Goal: Task Accomplishment & Management: Manage account settings

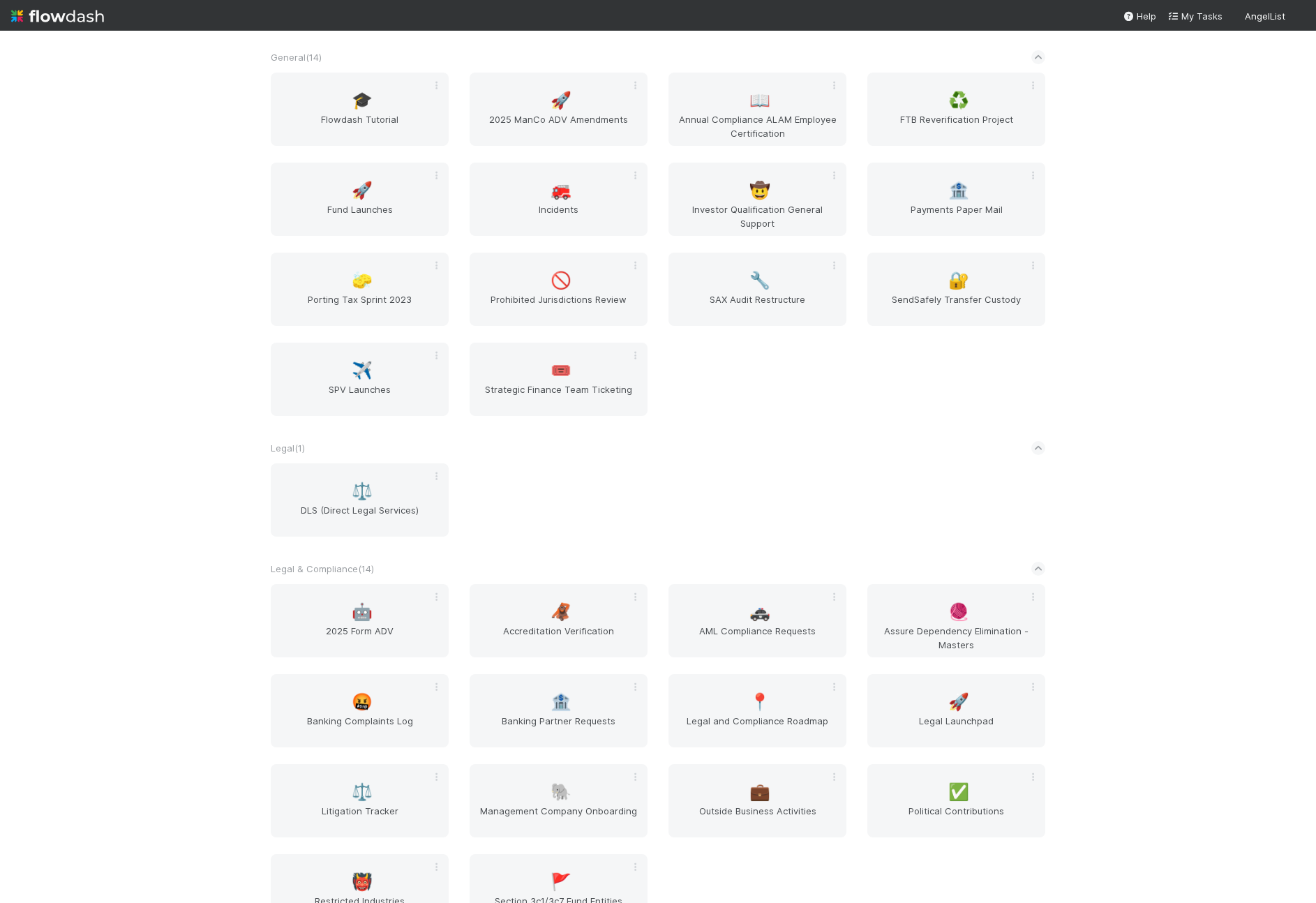
scroll to position [930, 0]
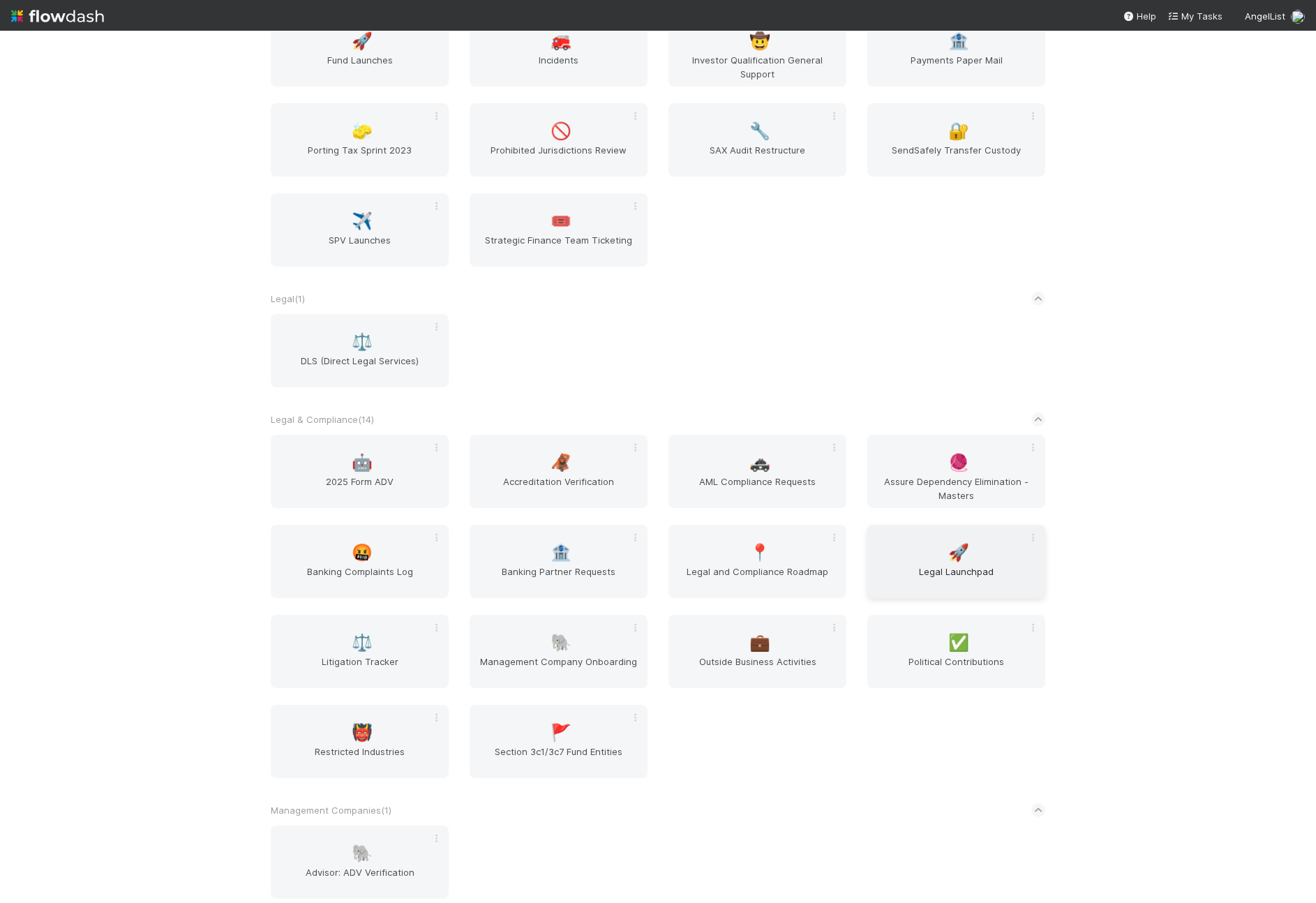
click at [928, 574] on span "Legal Launchpad" at bounding box center [956, 579] width 167 height 28
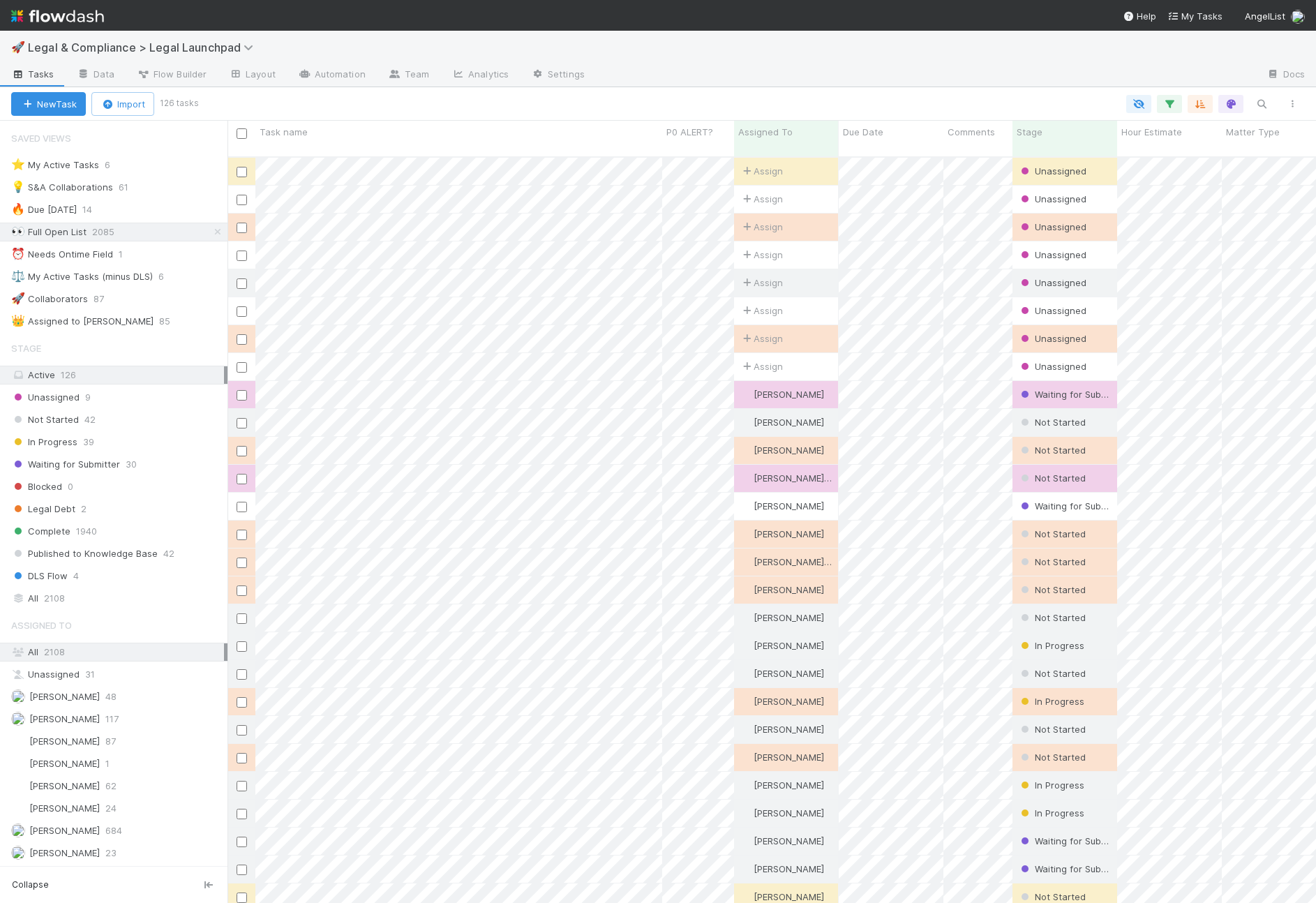
scroll to position [746, 1078]
click at [1261, 104] on icon "button" at bounding box center [1261, 104] width 14 height 12
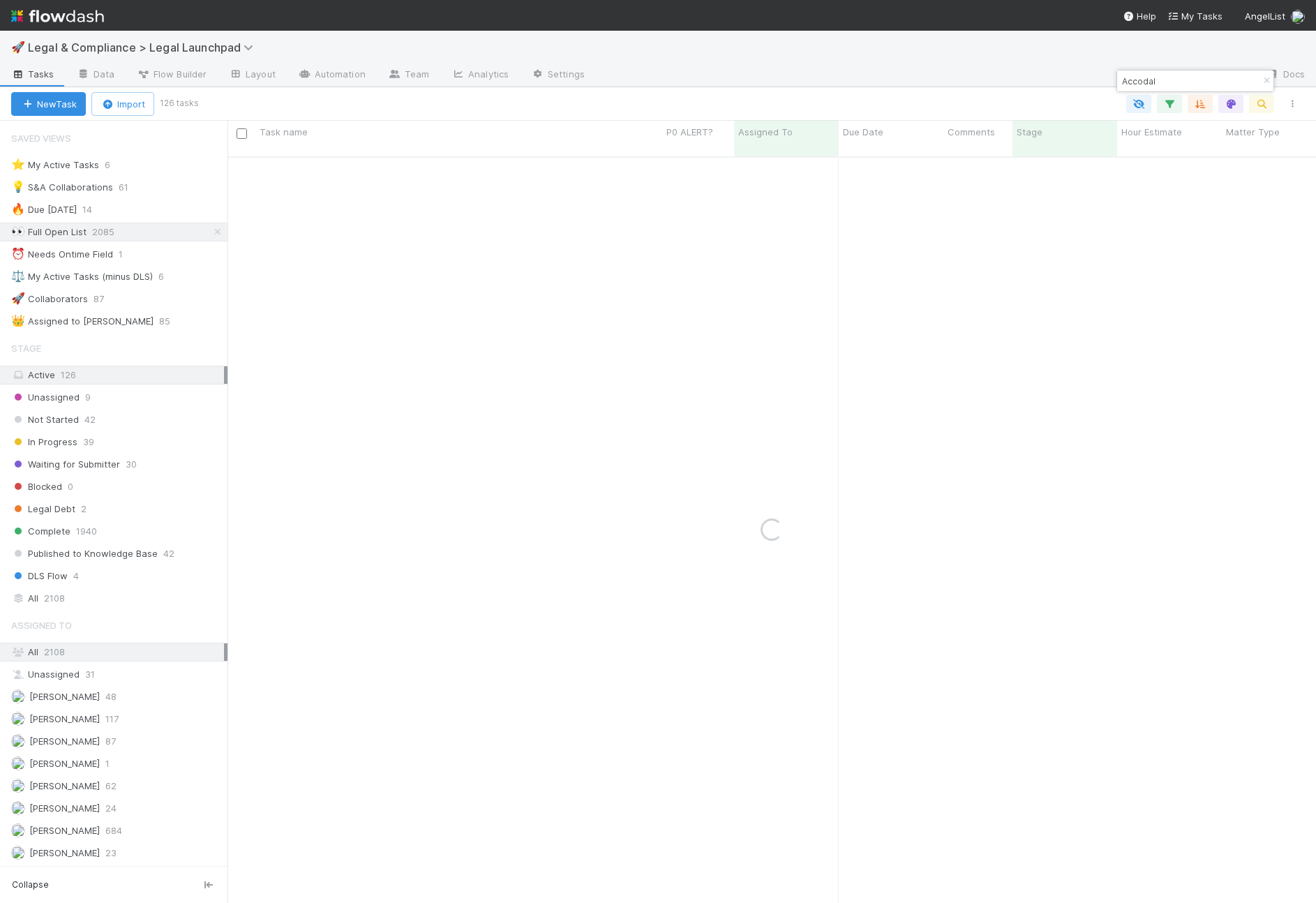
type input "Accodal"
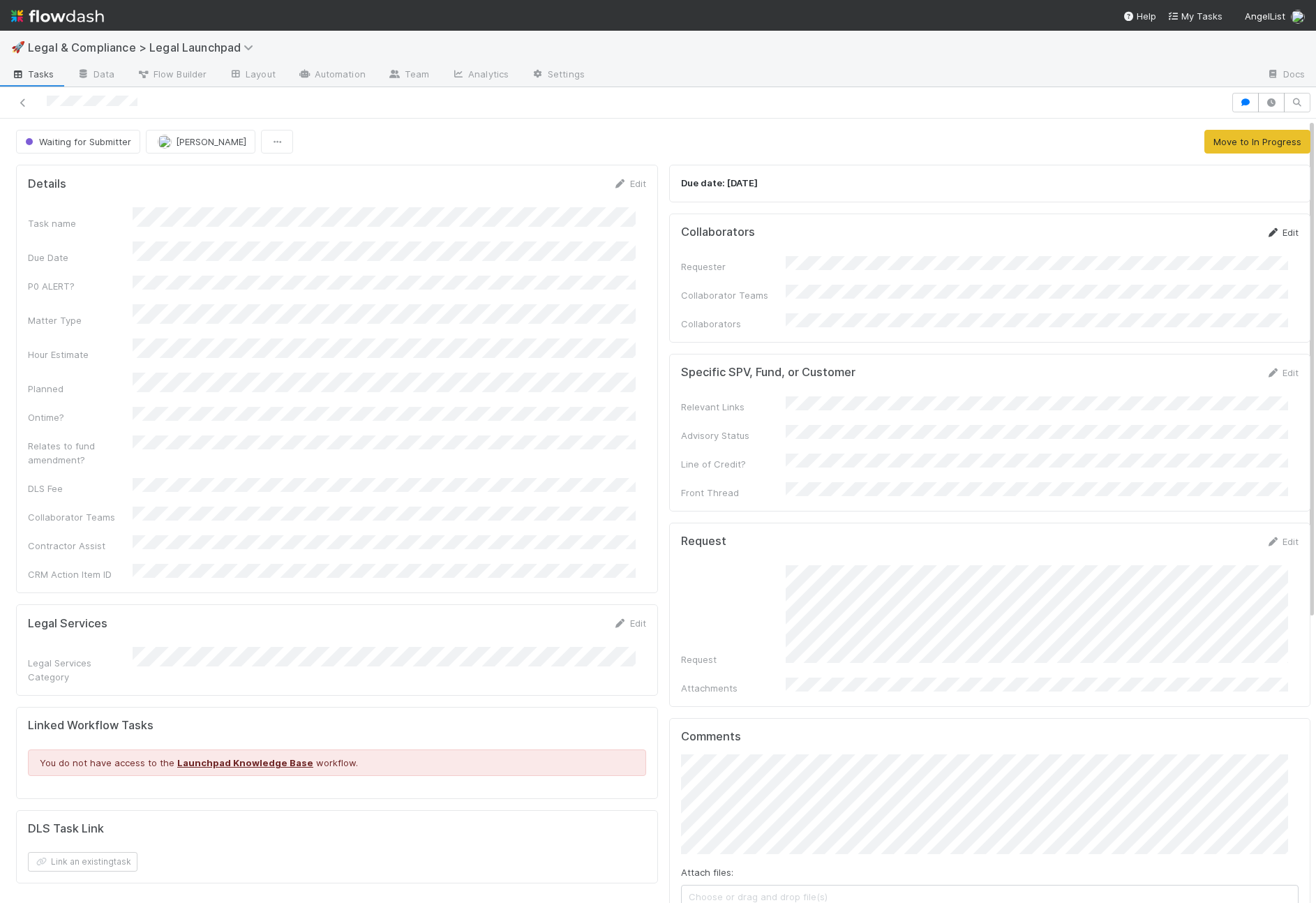
click at [1266, 232] on link "Edit" at bounding box center [1282, 232] width 33 height 11
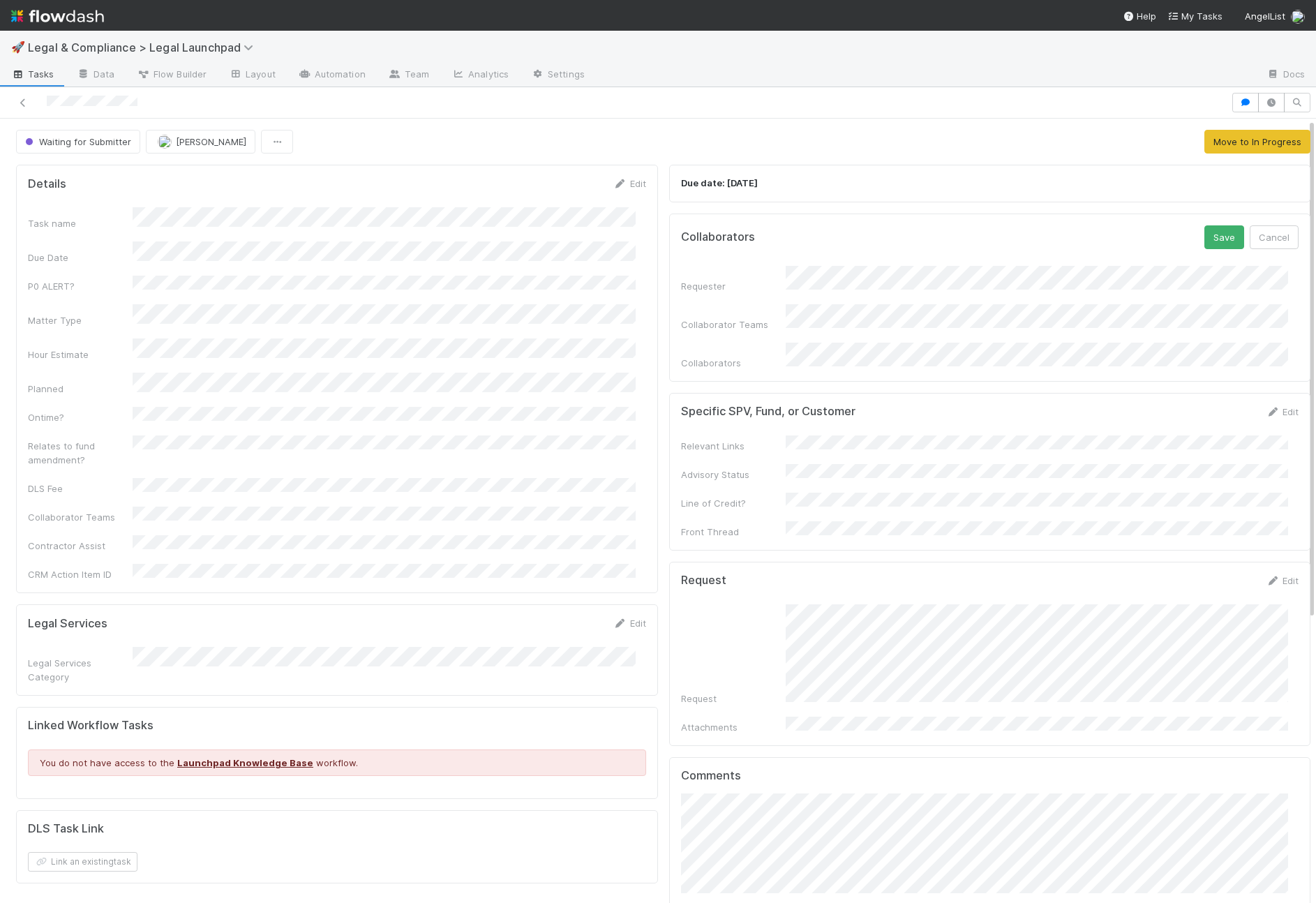
click at [898, 179] on p "Due date: 7/1/2025" at bounding box center [990, 183] width 619 height 14
click at [1256, 239] on button "Cancel" at bounding box center [1274, 237] width 49 height 23
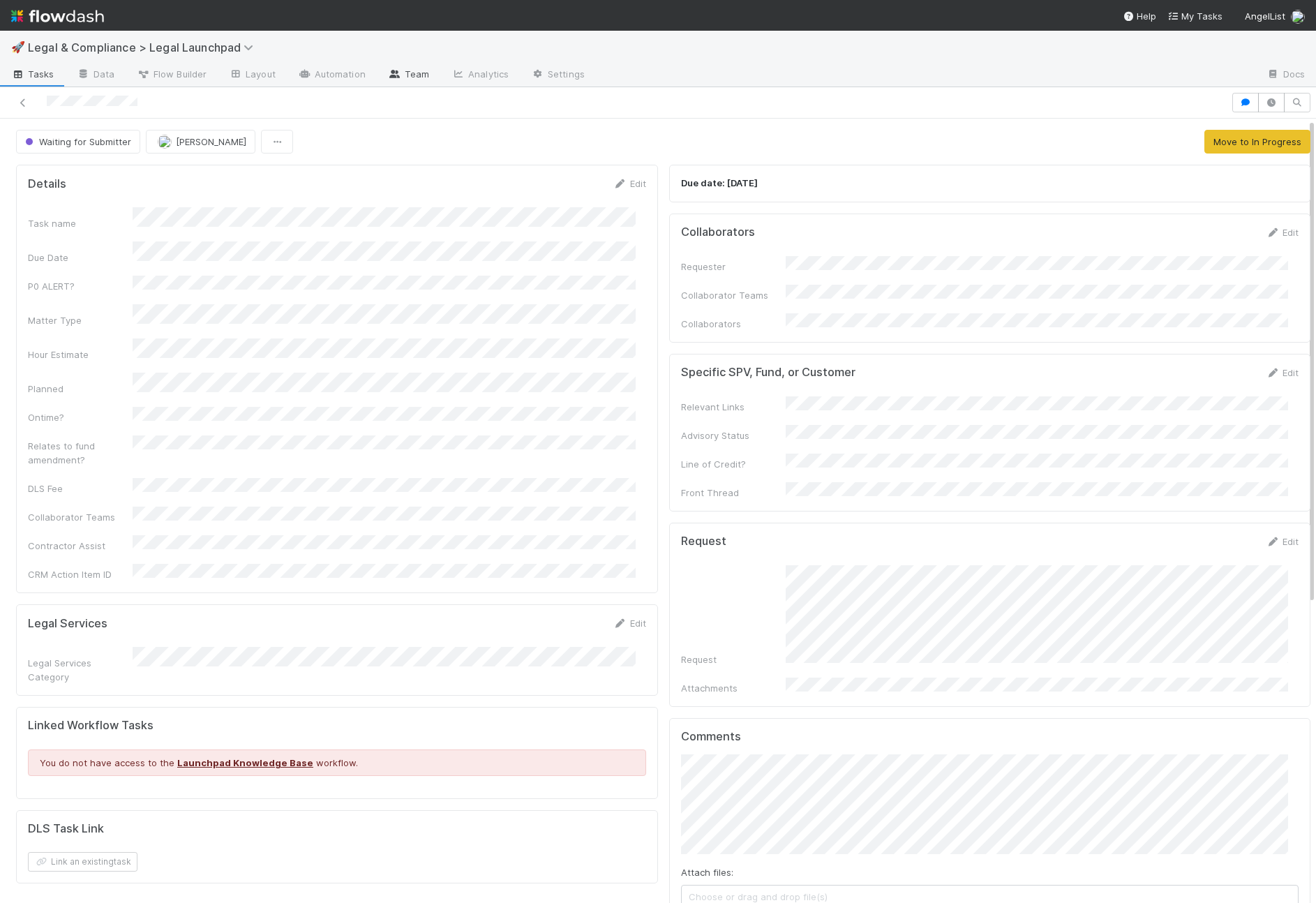
click at [402, 75] on link "Team" at bounding box center [408, 75] width 63 height 23
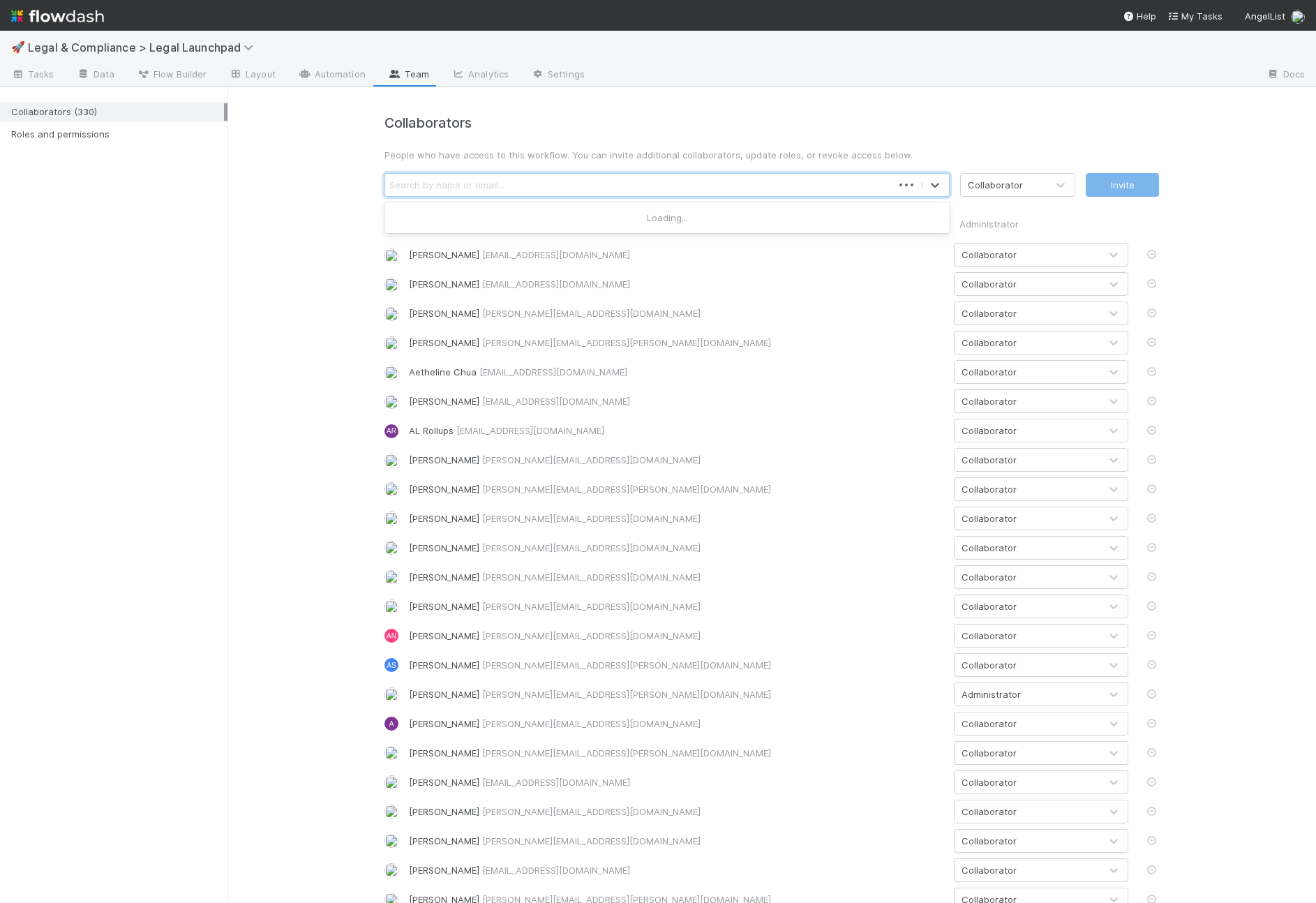
click at [729, 180] on div "Search by name or email..." at bounding box center [639, 185] width 507 height 23
type input "meref"
click at [460, 179] on div "Search by name or email..." at bounding box center [447, 185] width 115 height 14
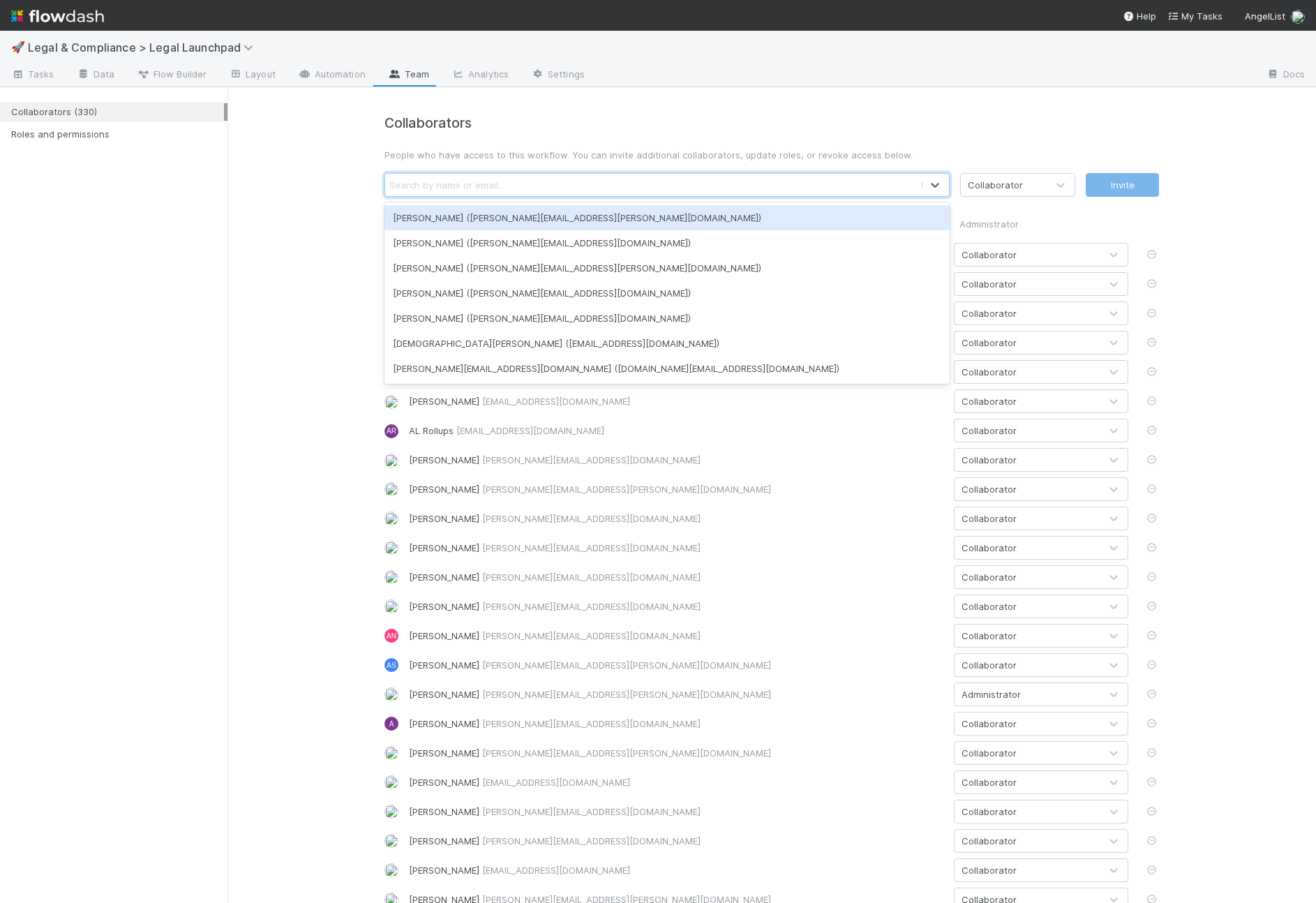
paste input "[PERSON_NAME][EMAIL_ADDRESS][DOMAIN_NAME]"
type input "[PERSON_NAME][EMAIL_ADDRESS][DOMAIN_NAME]"
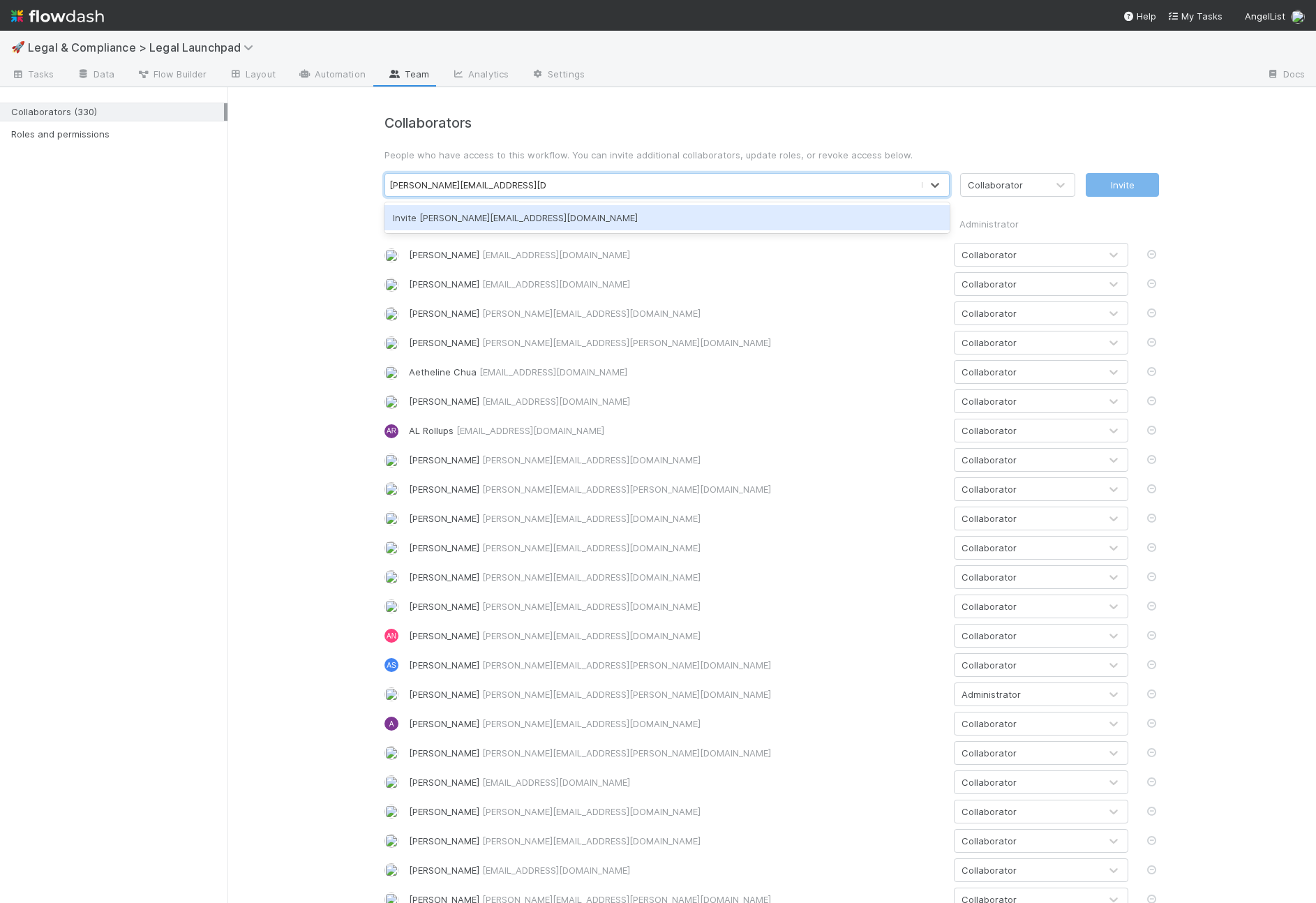
click at [500, 215] on div "Invite [PERSON_NAME][EMAIL_ADDRESS][DOMAIN_NAME]" at bounding box center [667, 218] width 566 height 25
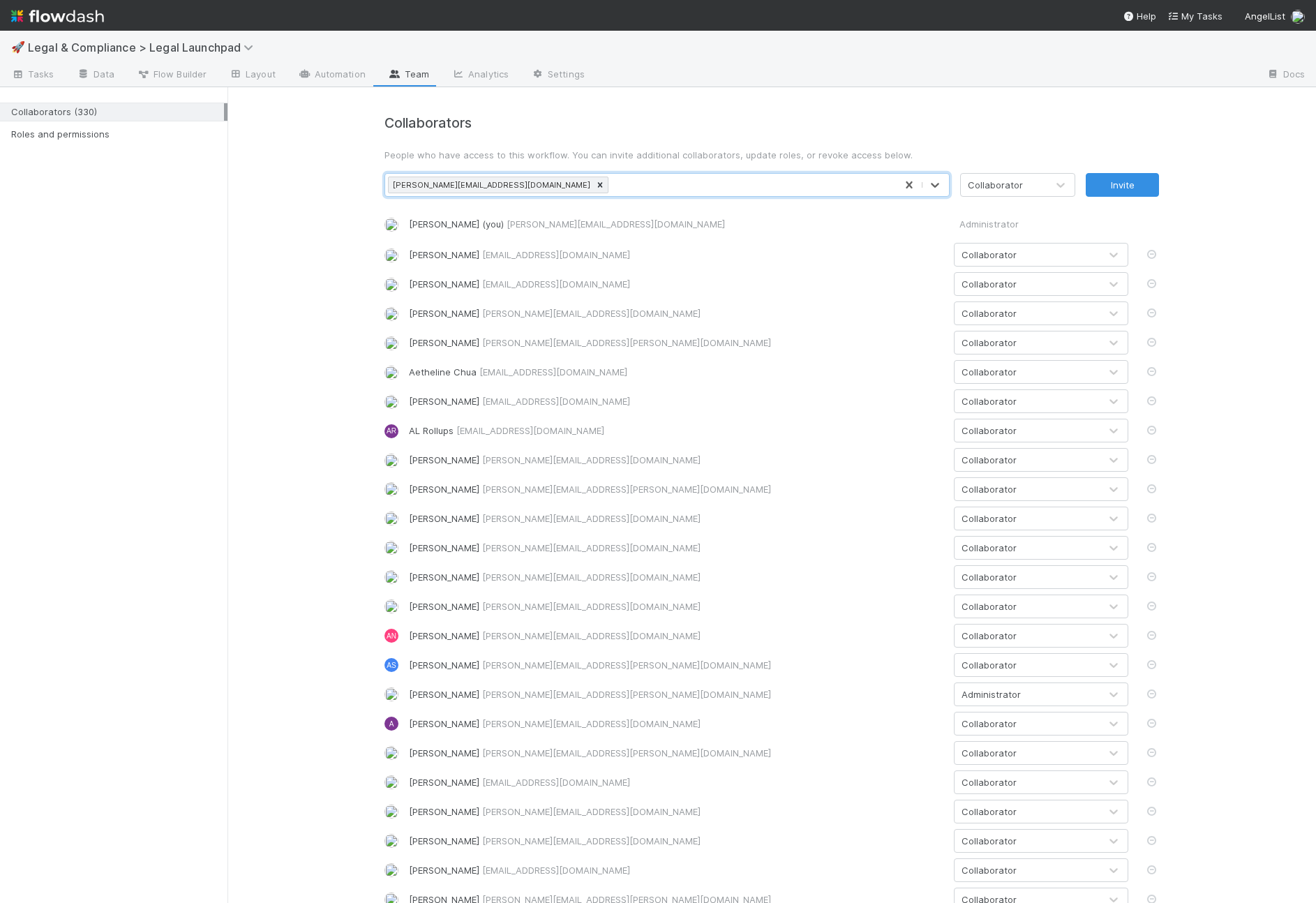
click at [1005, 182] on div "Collaborator" at bounding box center [995, 185] width 55 height 14
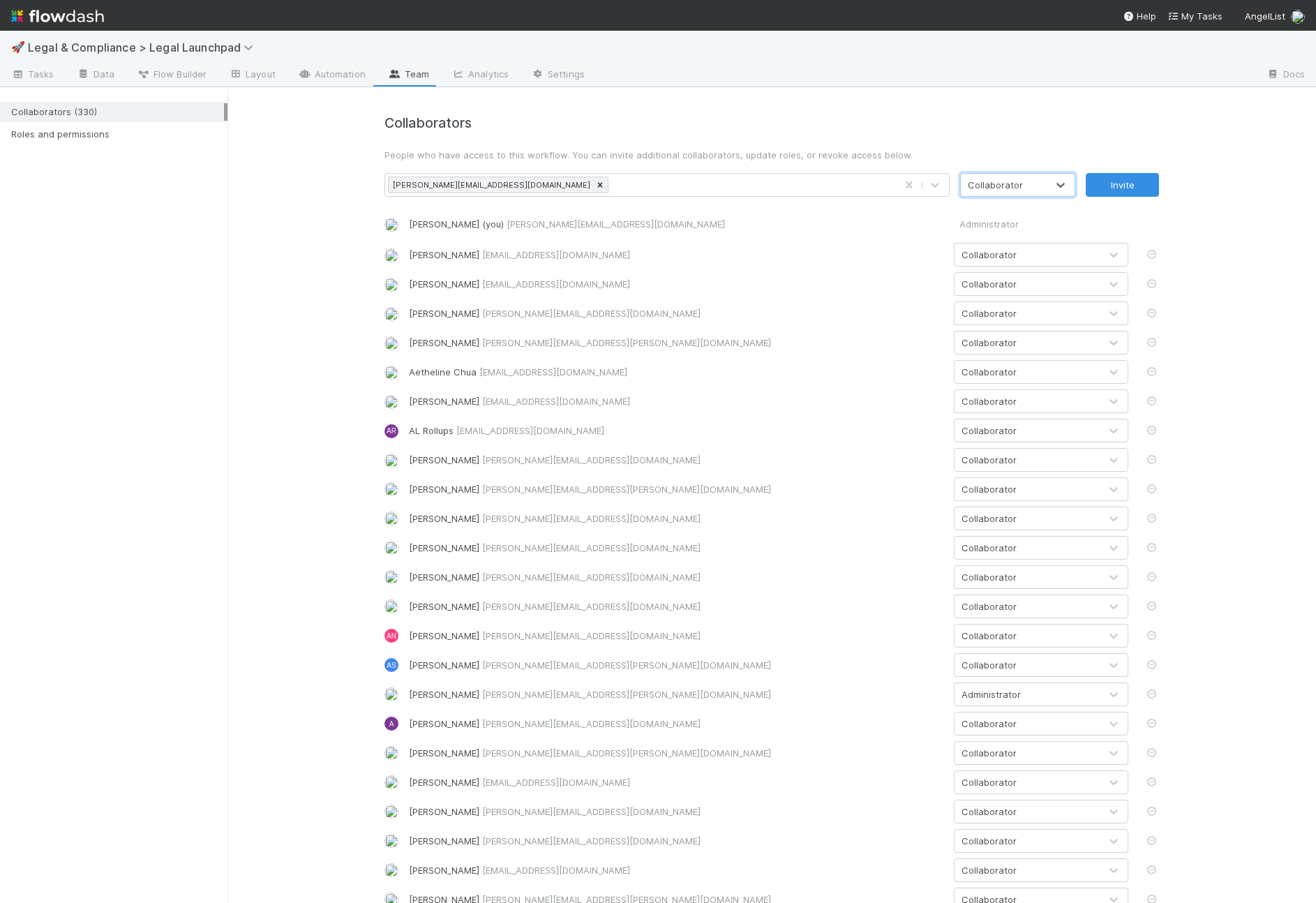
click at [1005, 182] on div "Collaborator" at bounding box center [995, 185] width 55 height 14
click at [1089, 183] on button "Invite" at bounding box center [1123, 185] width 73 height 23
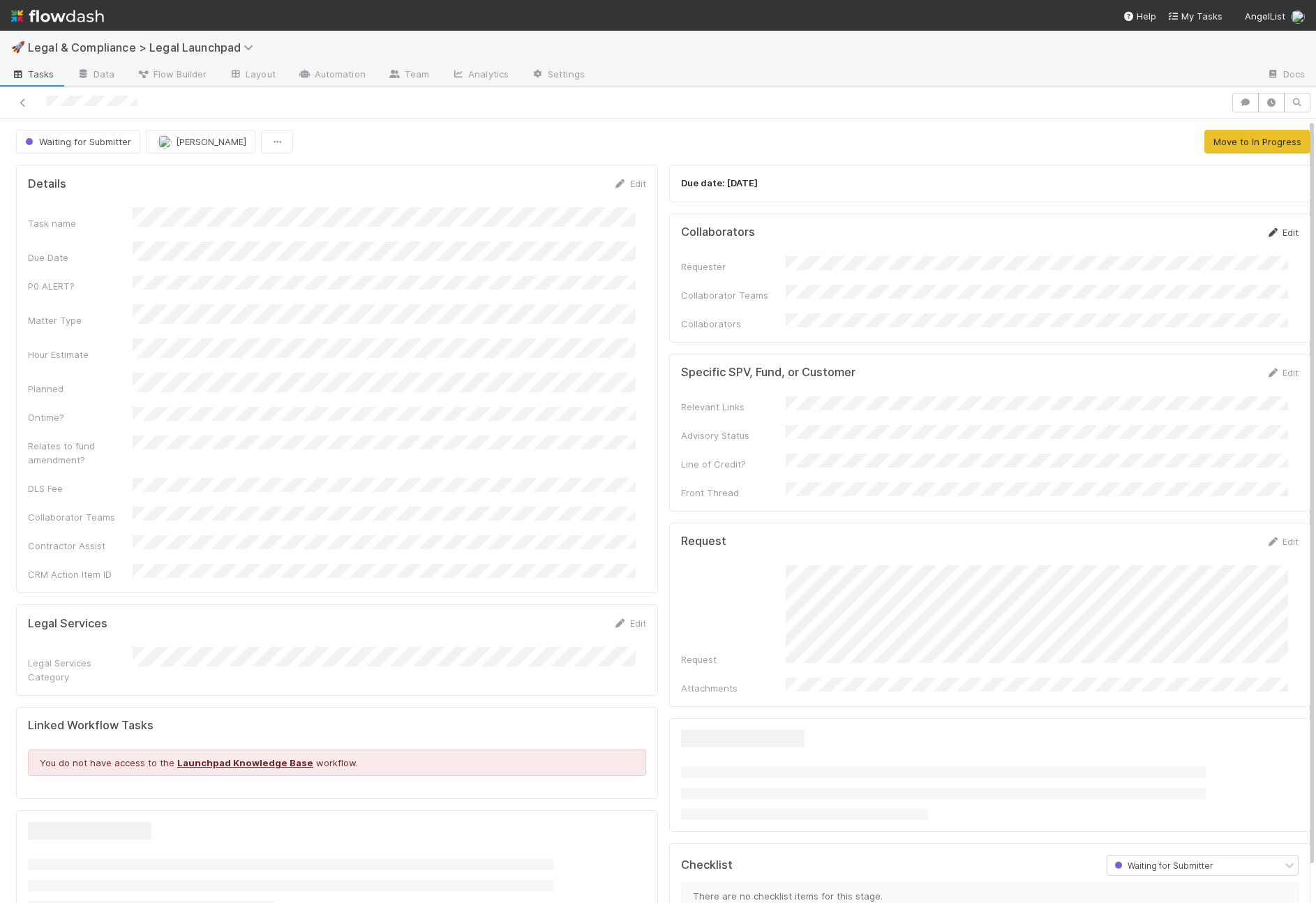
click at [1269, 232] on link "Edit" at bounding box center [1282, 232] width 33 height 11
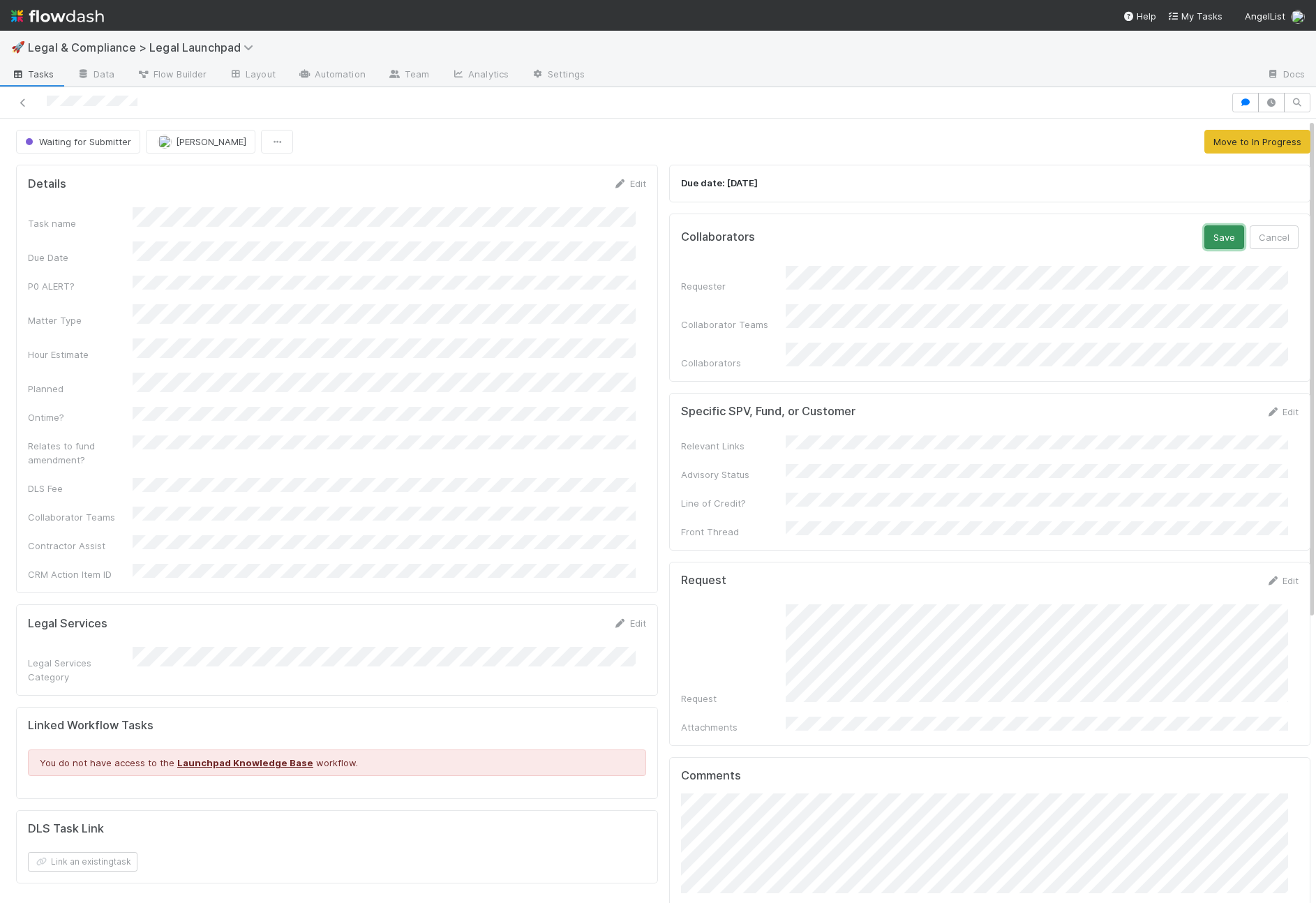
click at [1204, 239] on button "Save" at bounding box center [1224, 237] width 40 height 23
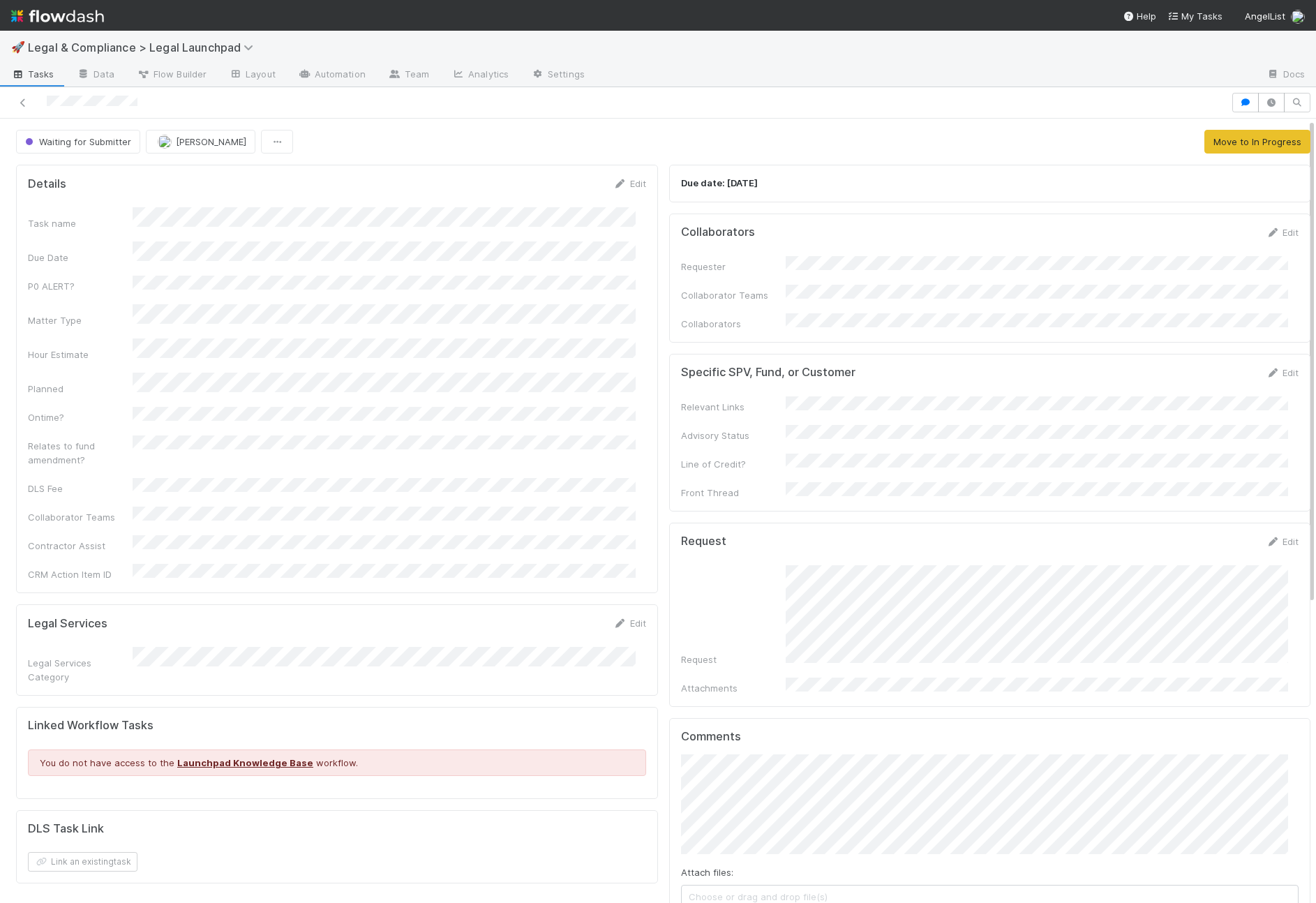
drag, startPoint x: 150, startPoint y: 104, endPoint x: 48, endPoint y: 108, distance: 102.1
click at [48, 108] on div at bounding box center [615, 102] width 1220 height 19
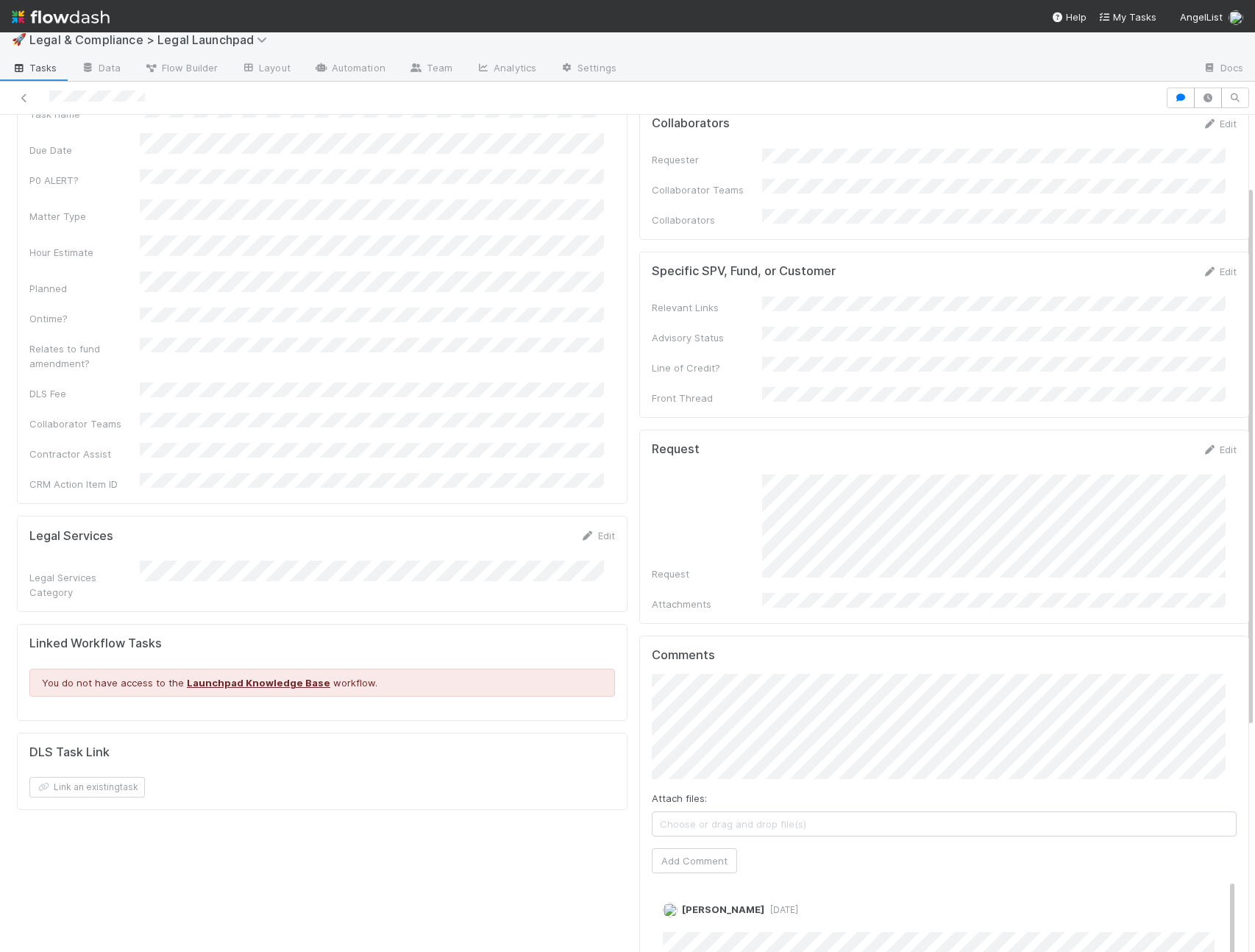
scroll to position [113, 0]
click at [1037, 543] on form "Request Edit Request Attachments" at bounding box center [945, 525] width 586 height 169
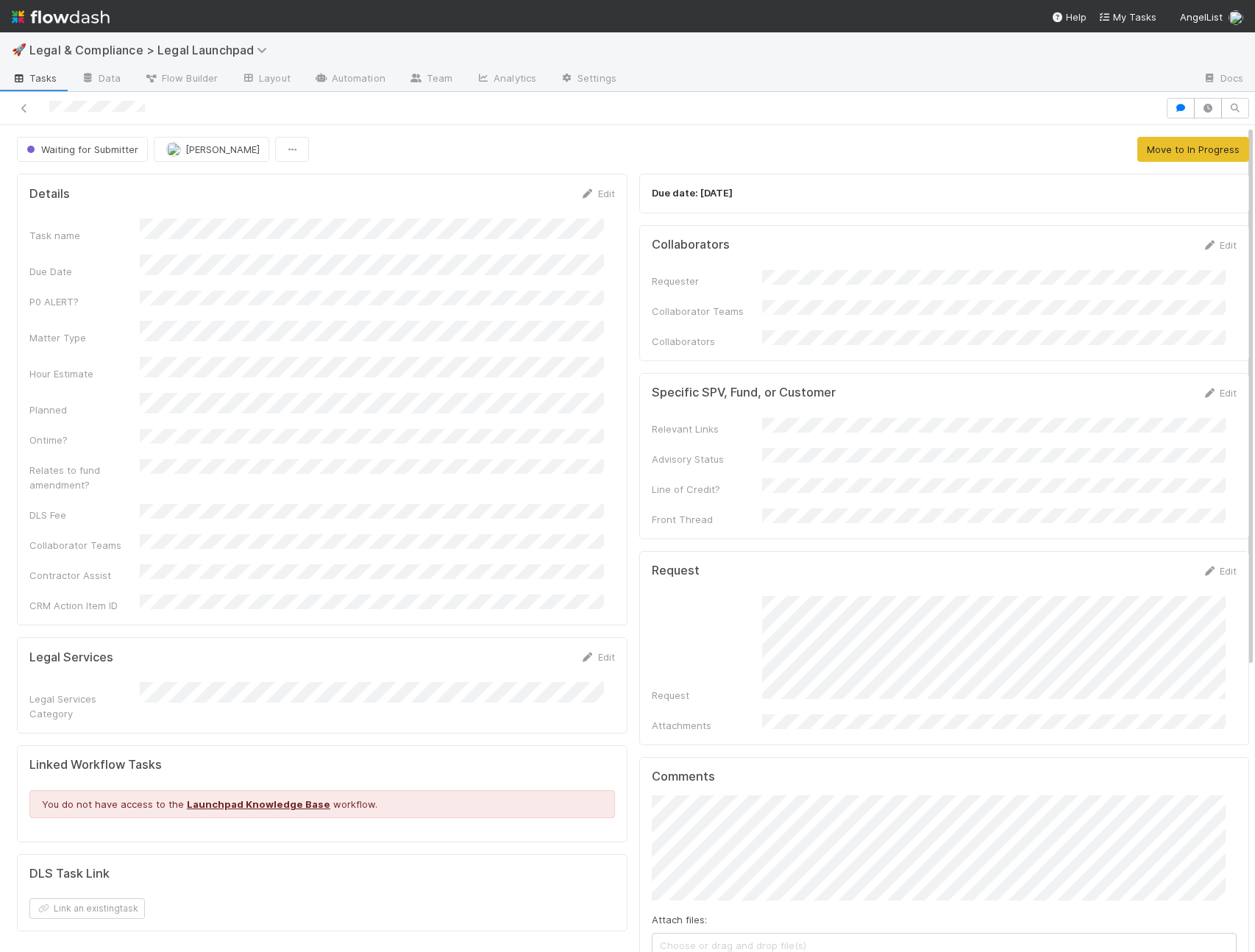
scroll to position [1, 0]
